Goal: Transaction & Acquisition: Purchase product/service

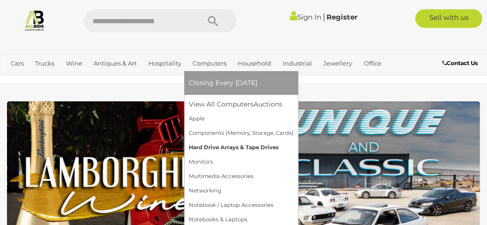
click at [223, 151] on link "Hard Drive Arrays & Tape Drives" at bounding box center [241, 147] width 105 height 14
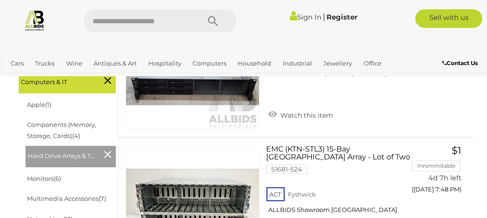
scroll to position [279, 0]
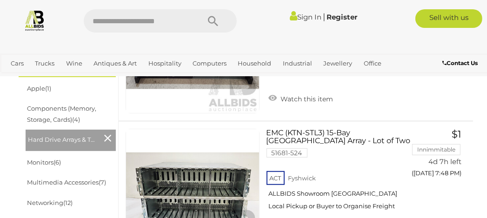
click at [107, 141] on icon at bounding box center [107, 138] width 7 height 12
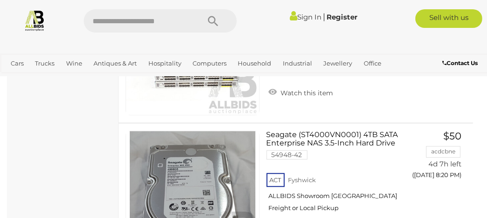
scroll to position [6606, 0]
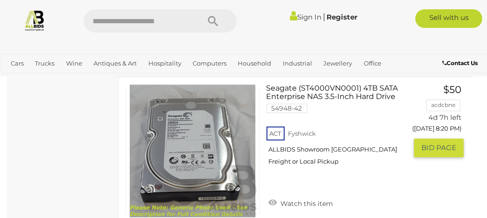
click at [214, 183] on img at bounding box center [192, 151] width 133 height 133
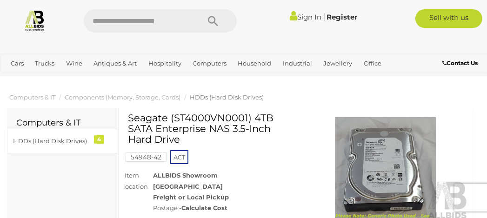
click at [389, 149] on img at bounding box center [386, 170] width 166 height 107
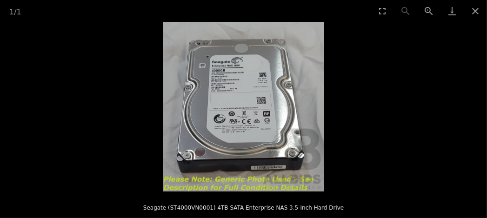
click at [288, 136] on img at bounding box center [243, 107] width 161 height 170
click at [468, 13] on button "Close gallery" at bounding box center [475, 11] width 23 height 22
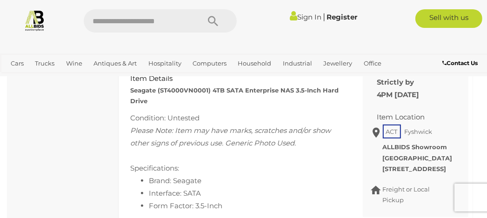
scroll to position [512, 0]
